Goal: Connect with others: Participate in discussion

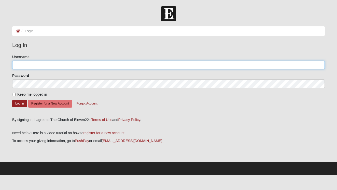
type input "SusanR"
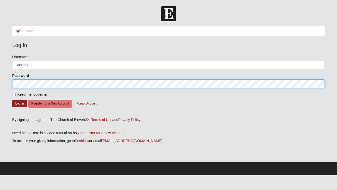
click at [20, 103] on button "Log In" at bounding box center [19, 103] width 15 height 7
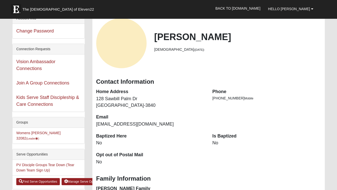
scroll to position [31, 0]
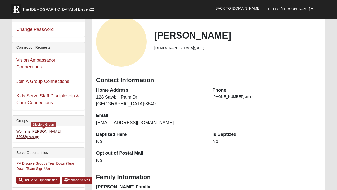
click at [43, 133] on link "Womens [PERSON_NAME] 32082 (Leader )" at bounding box center [38, 134] width 44 height 9
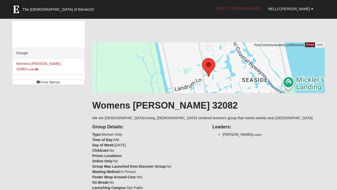
click at [247, 7] on link "Back to [DOMAIN_NAME]" at bounding box center [237, 8] width 53 height 13
